Goal: Task Accomplishment & Management: Complete application form

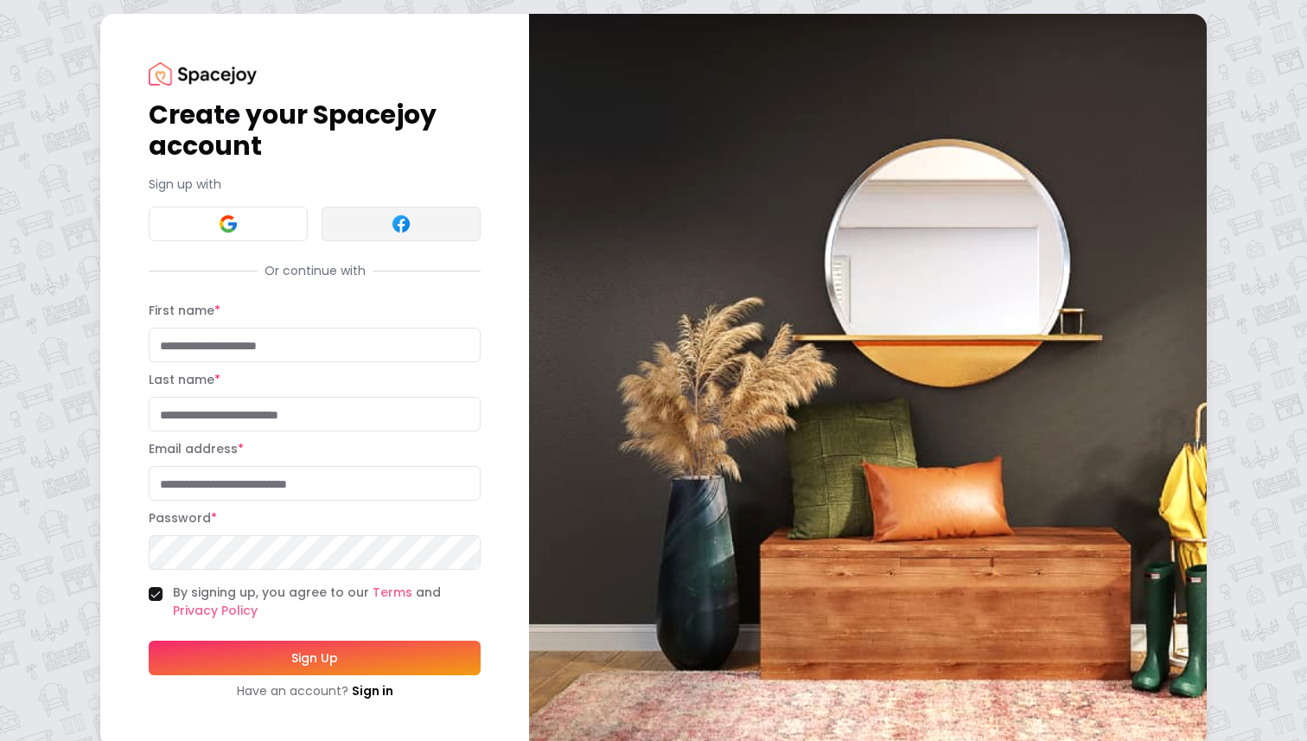
click at [419, 226] on button at bounding box center [400, 224] width 159 height 35
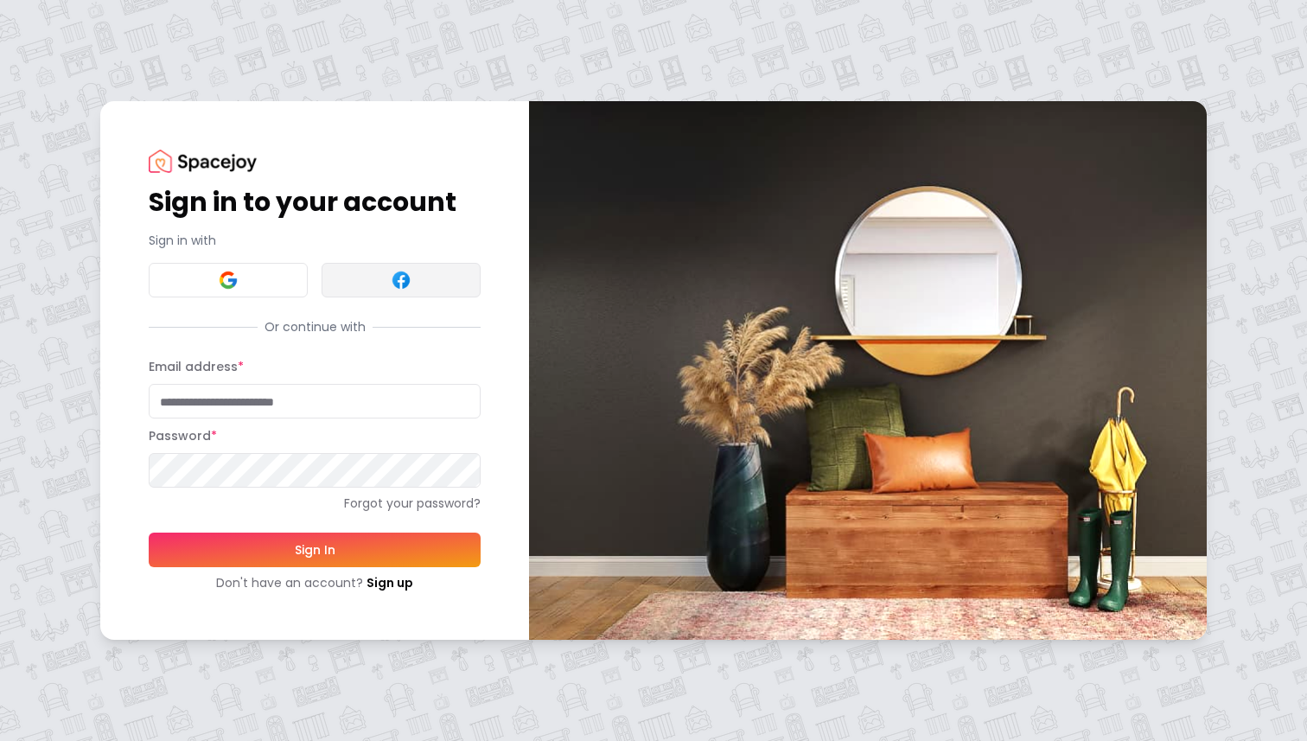
click at [404, 270] on img at bounding box center [401, 280] width 21 height 21
